Goal: Task Accomplishment & Management: Manage account settings

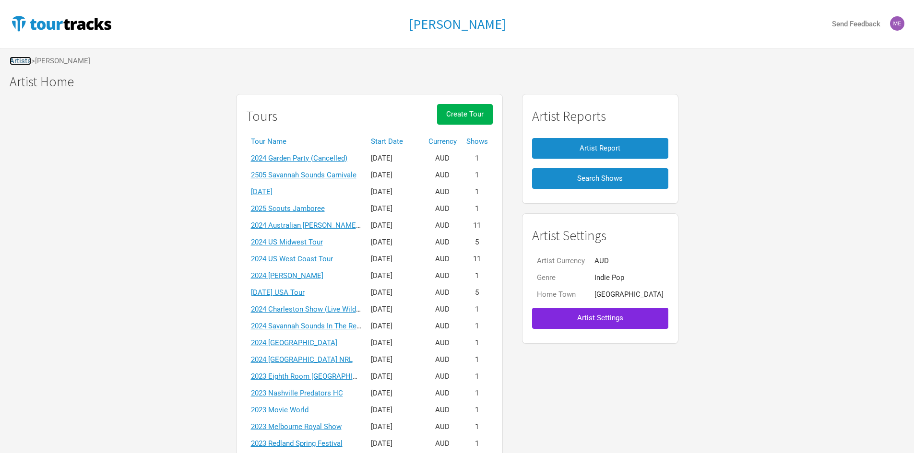
click at [22, 62] on link "Artists" at bounding box center [21, 61] width 22 height 9
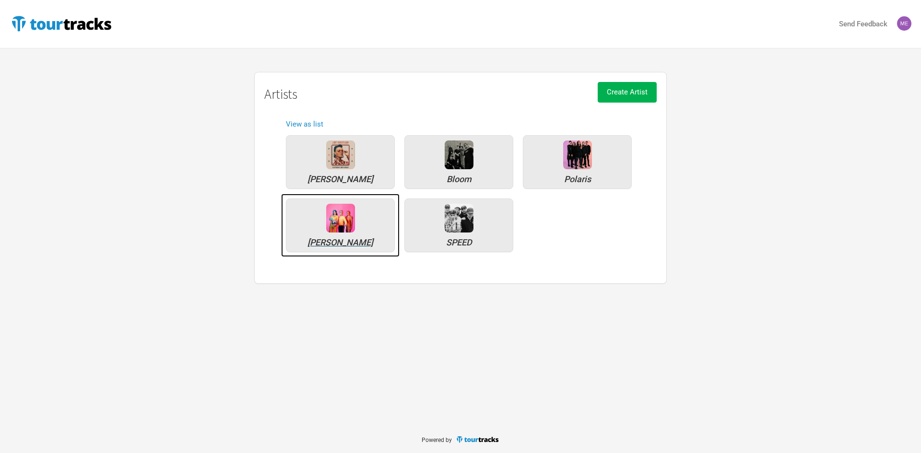
click at [325, 234] on div "[PERSON_NAME]" at bounding box center [340, 226] width 109 height 54
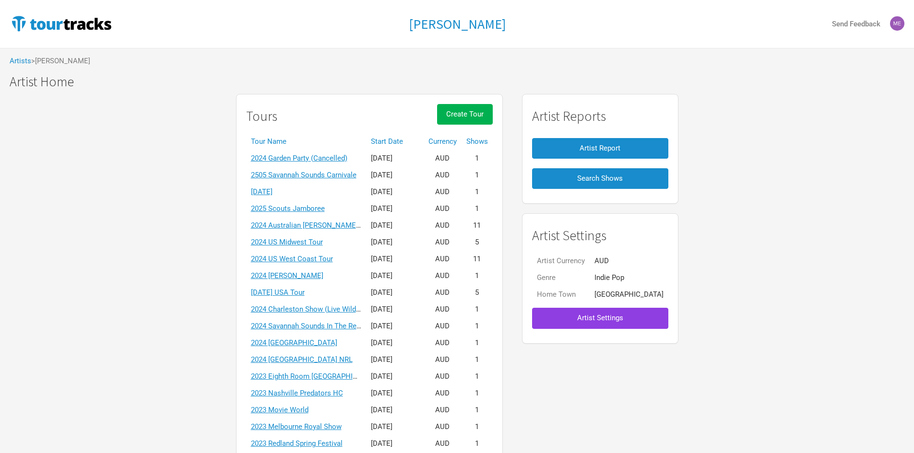
click at [614, 319] on span "Artist Settings" at bounding box center [600, 318] width 46 height 9
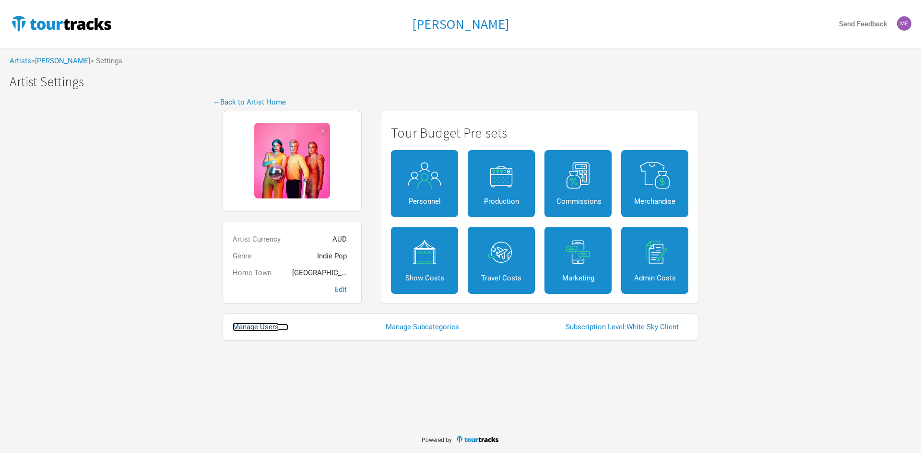
click at [251, 328] on link "Manage Users" at bounding box center [261, 327] width 56 height 7
select select "50"
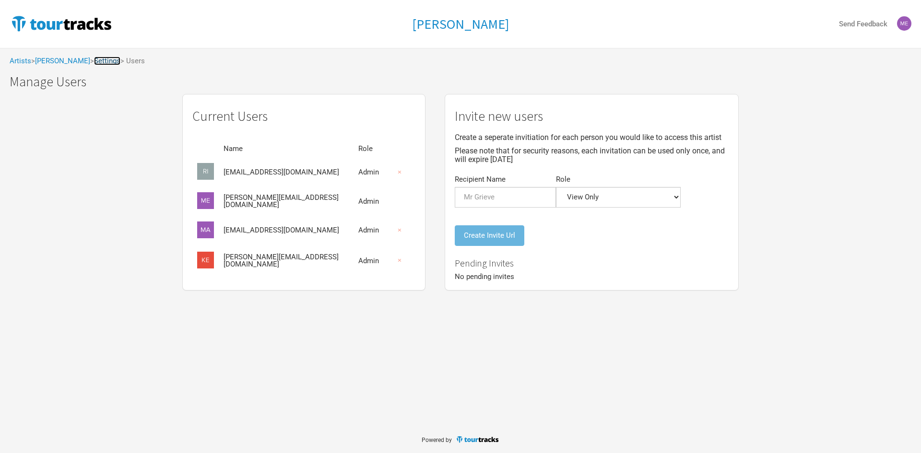
click at [94, 59] on link "Settings" at bounding box center [107, 61] width 26 height 9
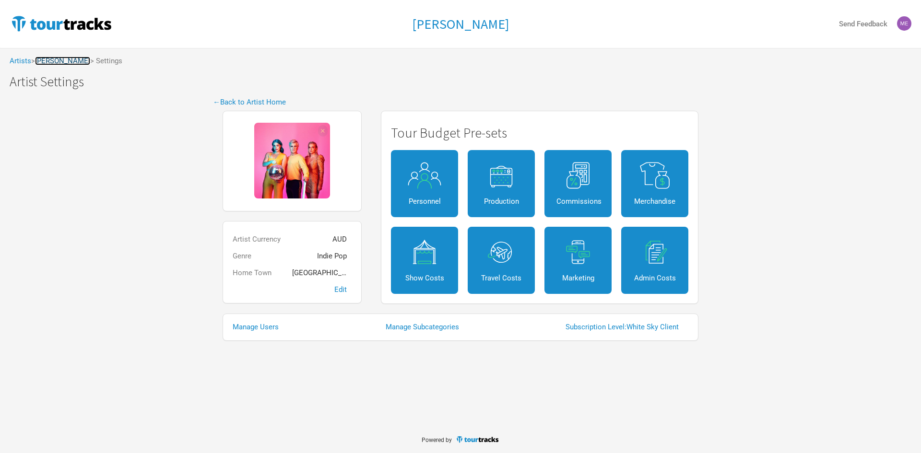
click at [64, 60] on link "[PERSON_NAME]" at bounding box center [62, 61] width 55 height 9
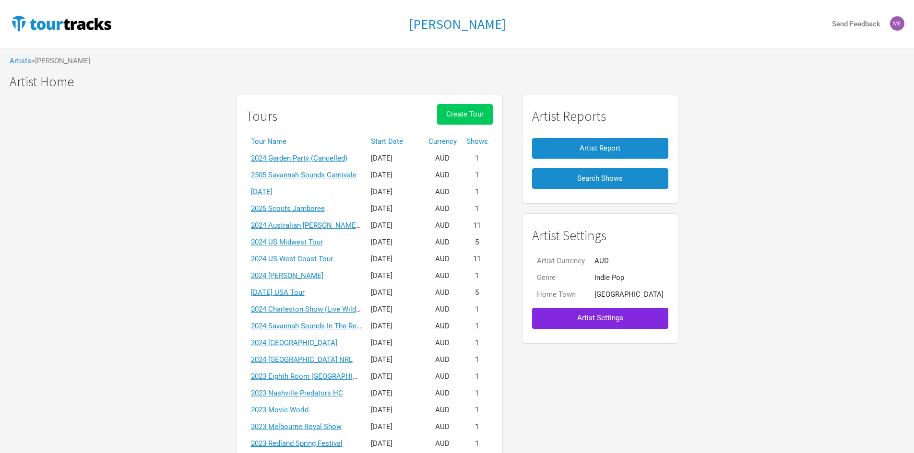
click at [493, 114] on button "Create Tour" at bounding box center [465, 114] width 56 height 21
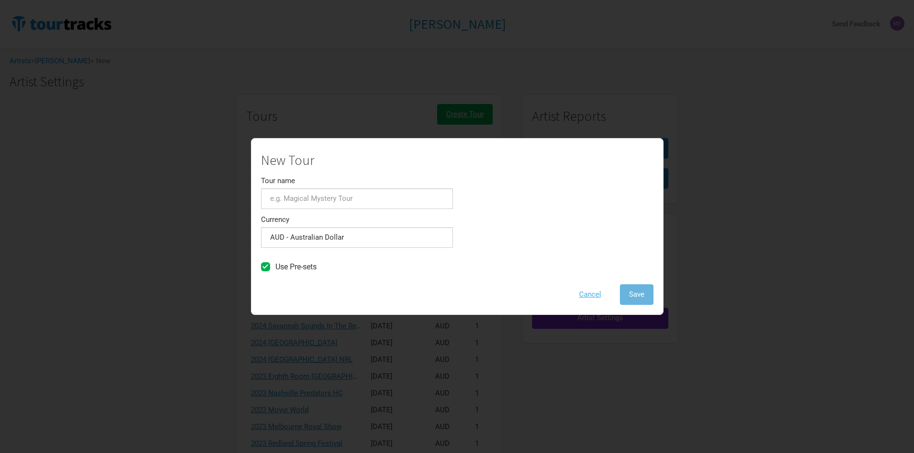
click at [583, 294] on button "Cancel" at bounding box center [590, 295] width 40 height 21
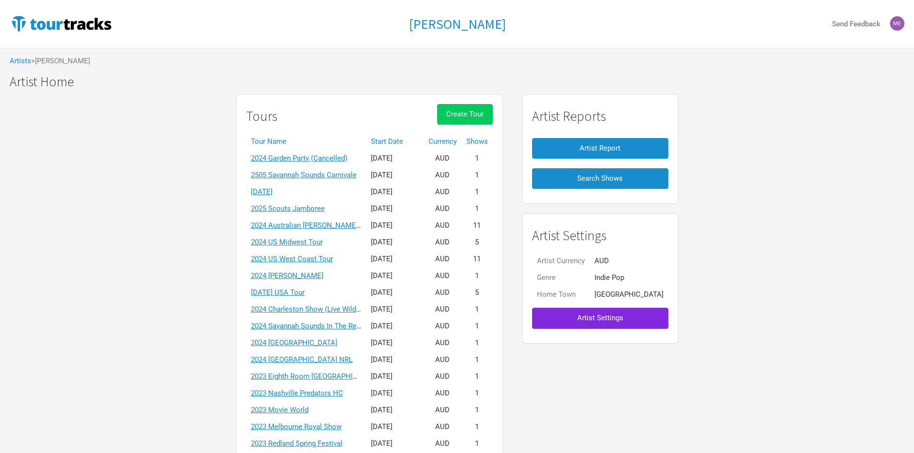
click at [493, 107] on button "Create Tour" at bounding box center [465, 114] width 56 height 21
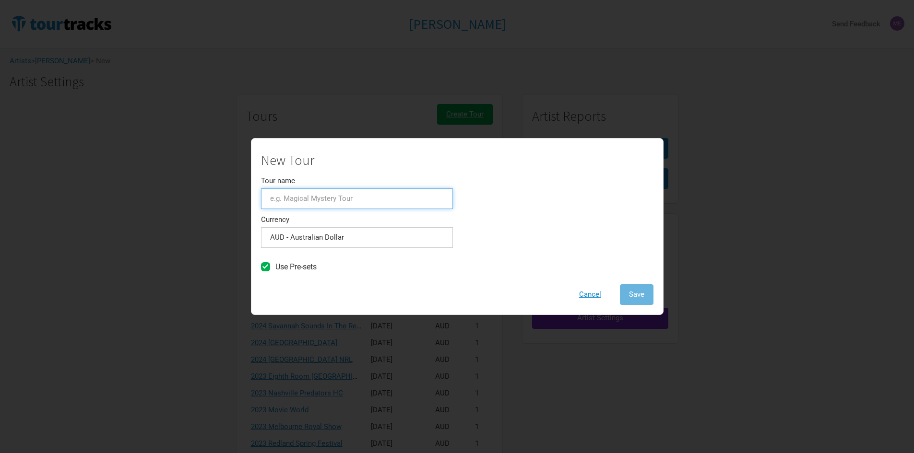
click at [335, 202] on input "Tour name" at bounding box center [357, 199] width 192 height 21
click at [582, 294] on button "Cancel" at bounding box center [590, 295] width 40 height 21
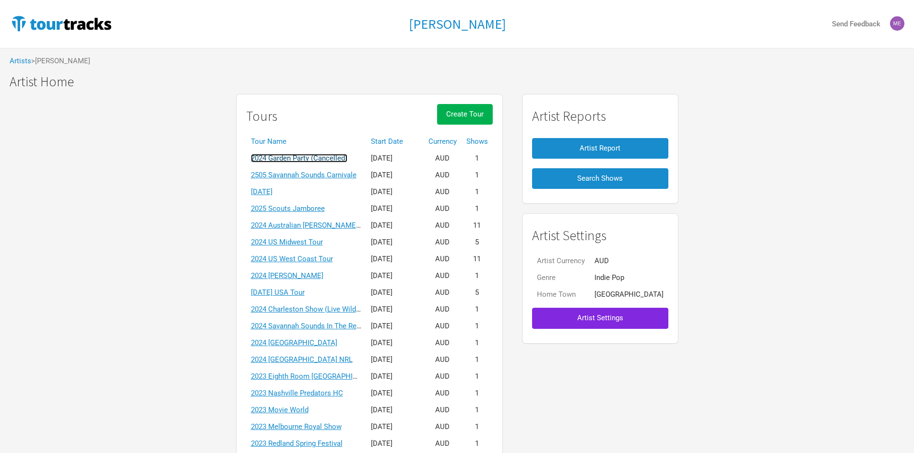
click at [344, 162] on link "2024 Garden Party (Cancelled)" at bounding box center [299, 158] width 96 height 9
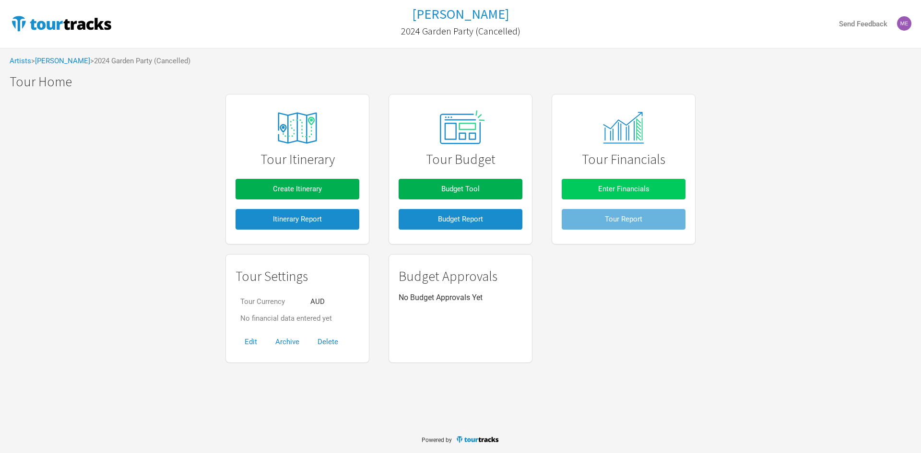
click at [637, 194] on button "Enter Financials" at bounding box center [624, 189] width 124 height 21
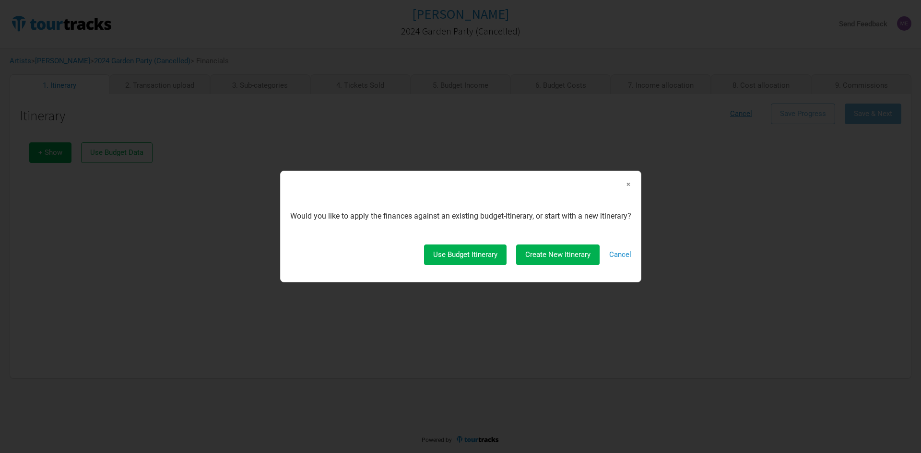
click at [630, 185] on span "×" at bounding box center [629, 184] width 6 height 11
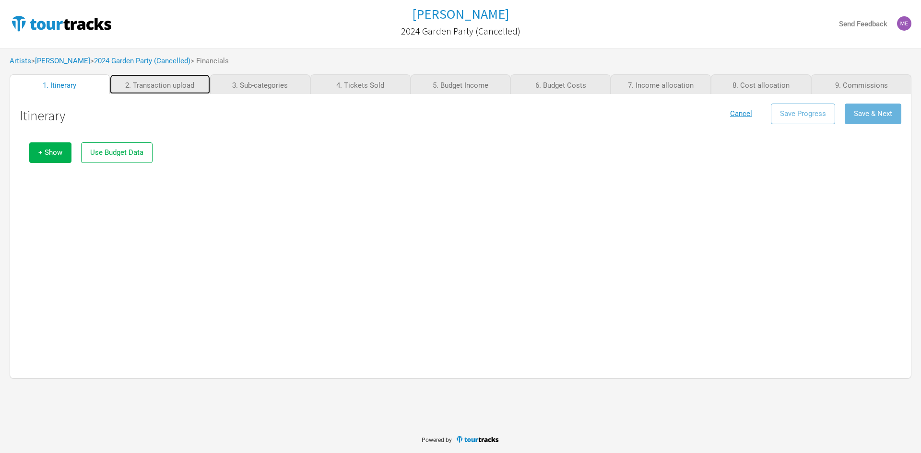
click at [159, 81] on link "2. Transaction upload" at bounding box center [160, 84] width 100 height 20
drag, startPoint x: 161, startPoint y: 85, endPoint x: 171, endPoint y: 93, distance: 12.7
click at [162, 86] on link "2. Transaction upload" at bounding box center [160, 84] width 100 height 20
